Goal: Entertainment & Leisure: Consume media (video, audio)

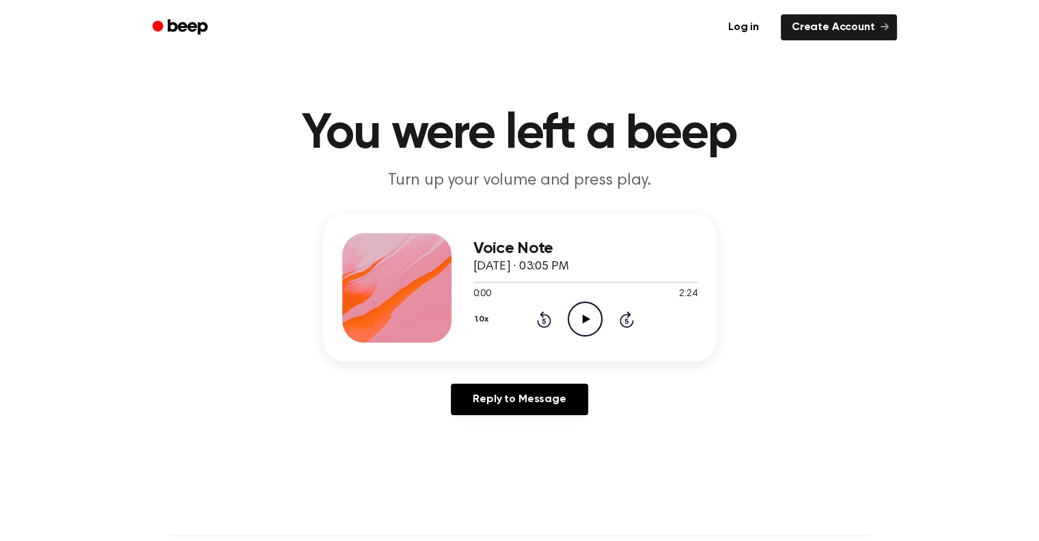
click at [582, 315] on icon "Play Audio" at bounding box center [585, 318] width 35 height 35
click at [584, 319] on icon "Pause Audio" at bounding box center [585, 318] width 35 height 35
click at [582, 321] on icon "Play Audio" at bounding box center [585, 318] width 35 height 35
click at [512, 279] on div at bounding box center [586, 281] width 224 height 11
drag, startPoint x: 509, startPoint y: 282, endPoint x: 467, endPoint y: 277, distance: 42.0
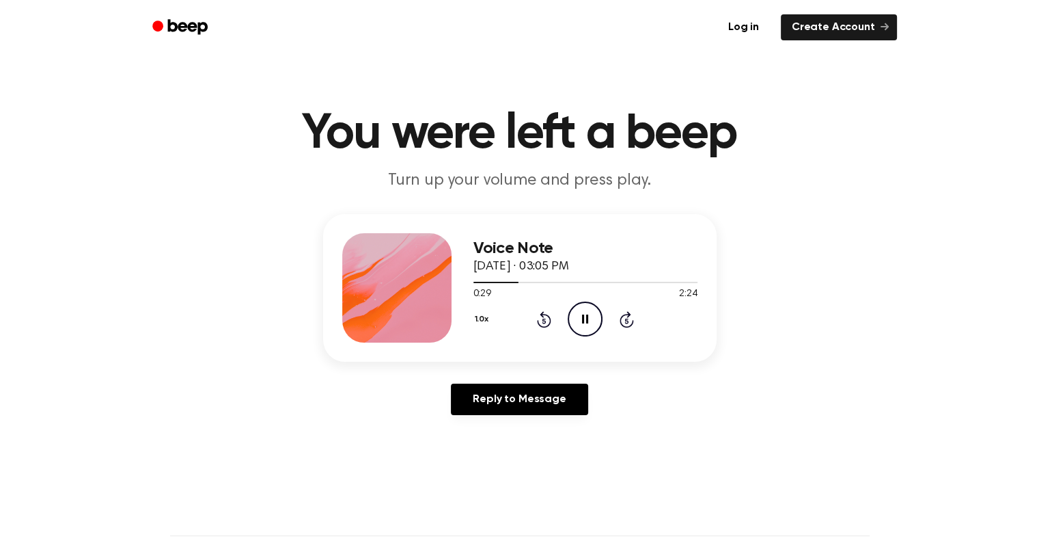
click at [467, 277] on div "Voice Note [DATE] · 03:05 PM 0:29 2:24 Your browser does not support the [objec…" at bounding box center [520, 288] width 394 height 148
click at [478, 280] on div at bounding box center [586, 281] width 224 height 11
click at [583, 324] on icon "Pause Audio" at bounding box center [585, 318] width 35 height 35
click at [477, 283] on div at bounding box center [586, 281] width 224 height 11
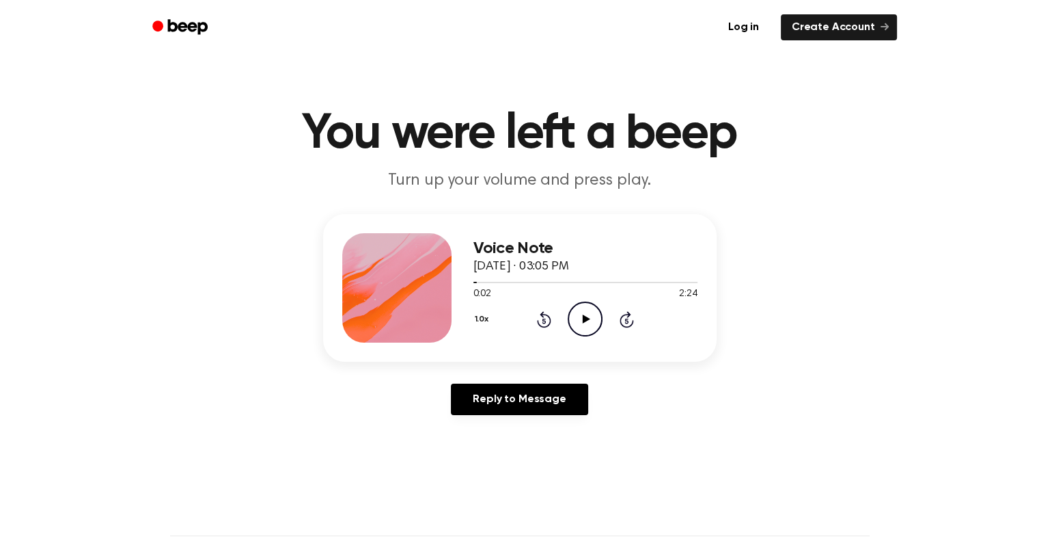
click at [579, 322] on icon "Play Audio" at bounding box center [585, 318] width 35 height 35
click at [547, 318] on icon "Rewind 5 seconds" at bounding box center [543, 319] width 15 height 18
click at [547, 320] on icon "Rewind 5 seconds" at bounding box center [543, 319] width 15 height 18
